Goal: Information Seeking & Learning: Learn about a topic

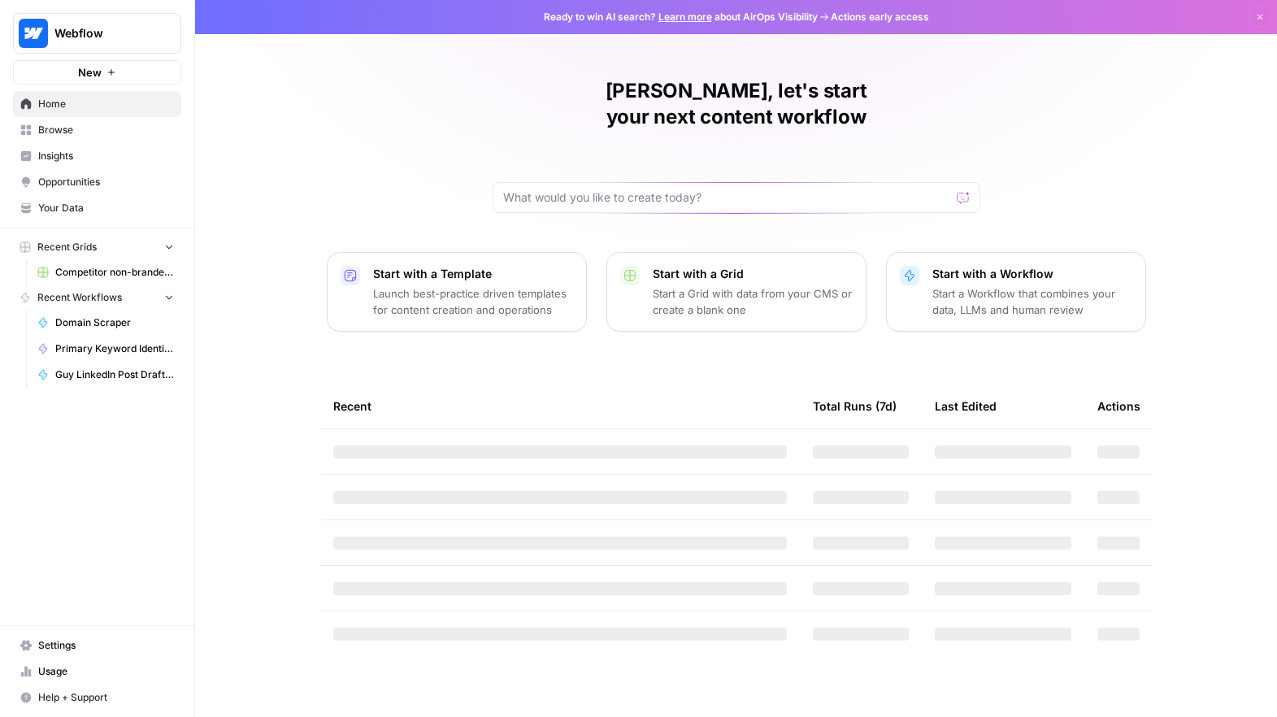
click at [90, 159] on span "Insights" at bounding box center [106, 156] width 136 height 15
